Goal: Find specific page/section: Find specific page/section

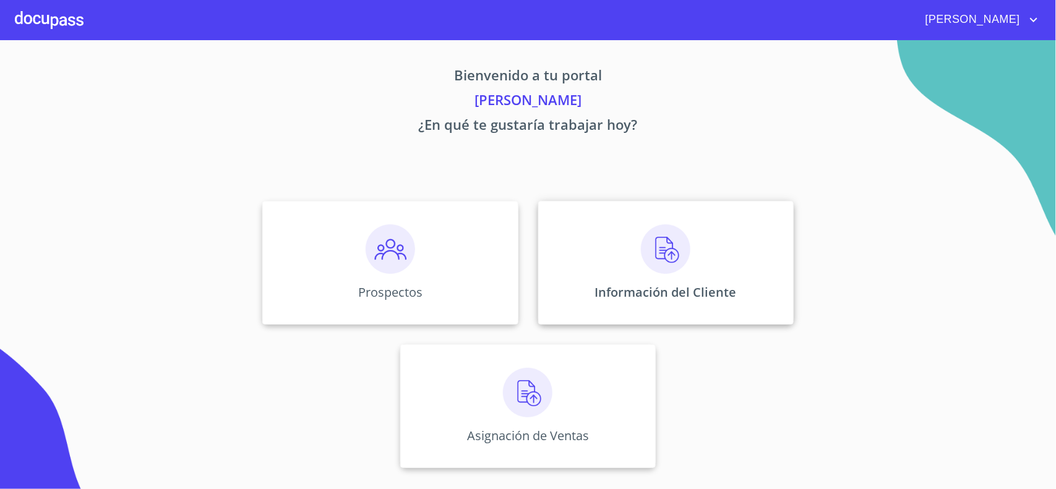
click at [665, 255] on img at bounding box center [665, 249] width 49 height 49
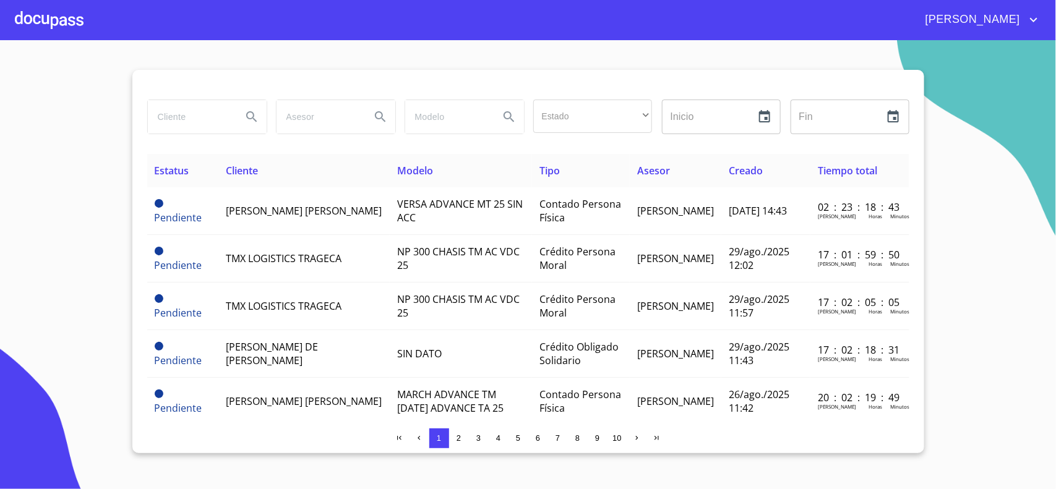
click at [172, 118] on input "search" at bounding box center [190, 116] width 84 height 33
type input "[PERSON_NAME]"
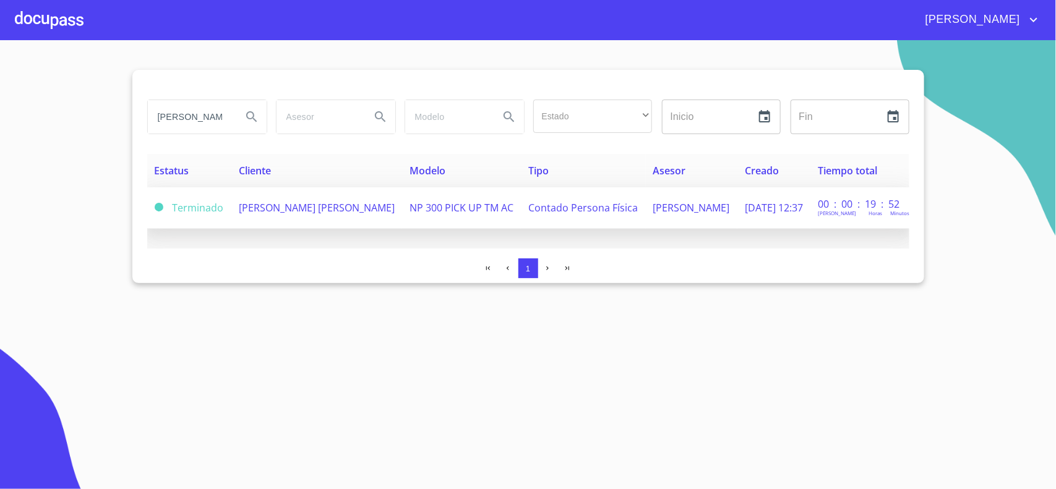
click at [279, 215] on span "[PERSON_NAME] [PERSON_NAME]" at bounding box center [317, 208] width 156 height 14
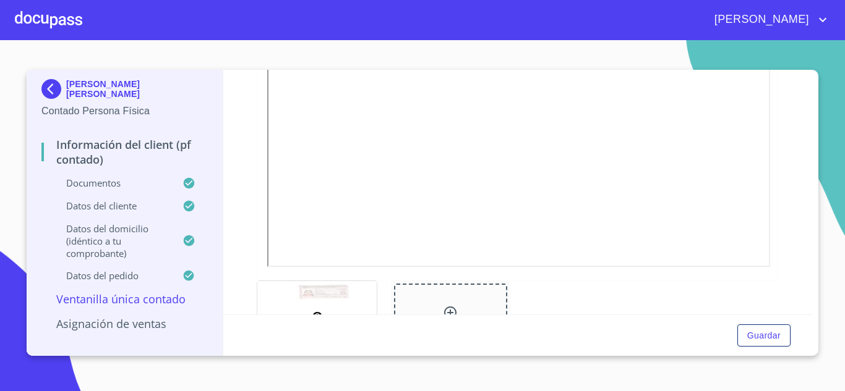
scroll to position [387, 0]
